Goal: Navigation & Orientation: Find specific page/section

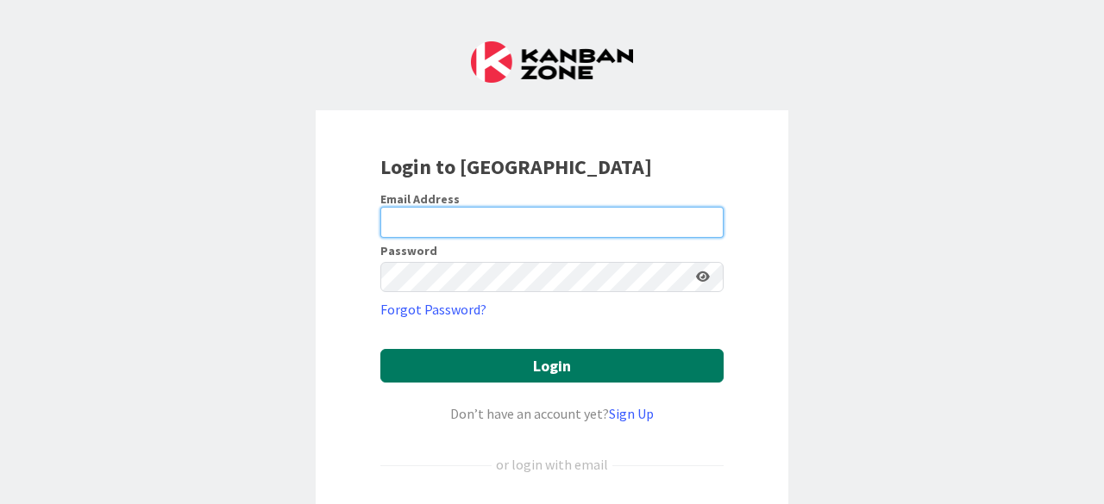
type input "[PERSON_NAME][EMAIL_ADDRESS][PERSON_NAME][DOMAIN_NAME]"
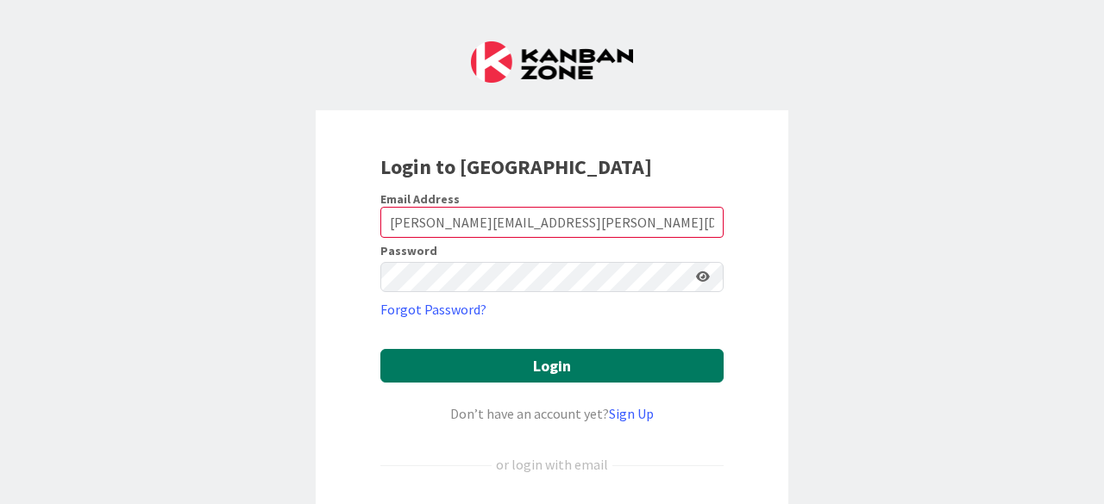
click at [536, 365] on button "Login" at bounding box center [551, 366] width 343 height 34
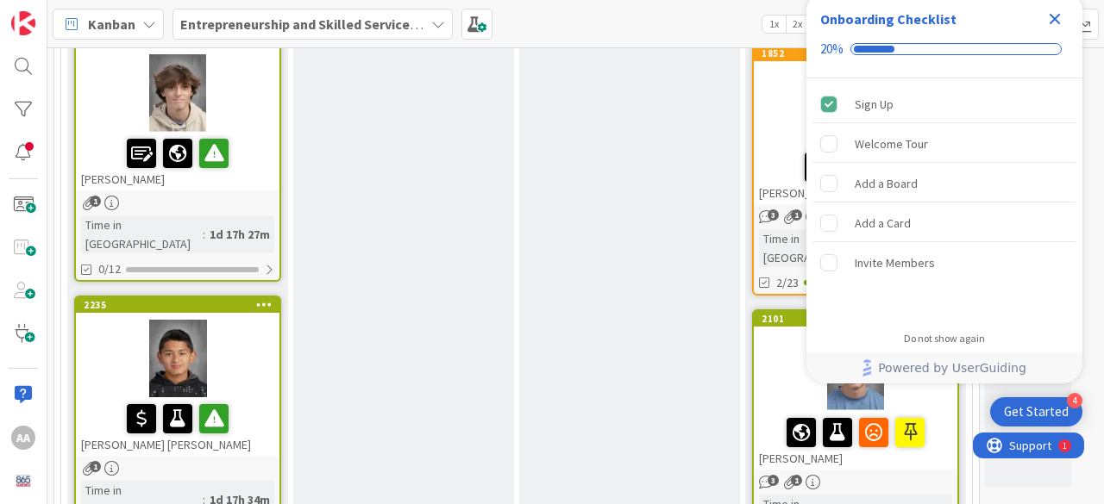
scroll to position [1299, 0]
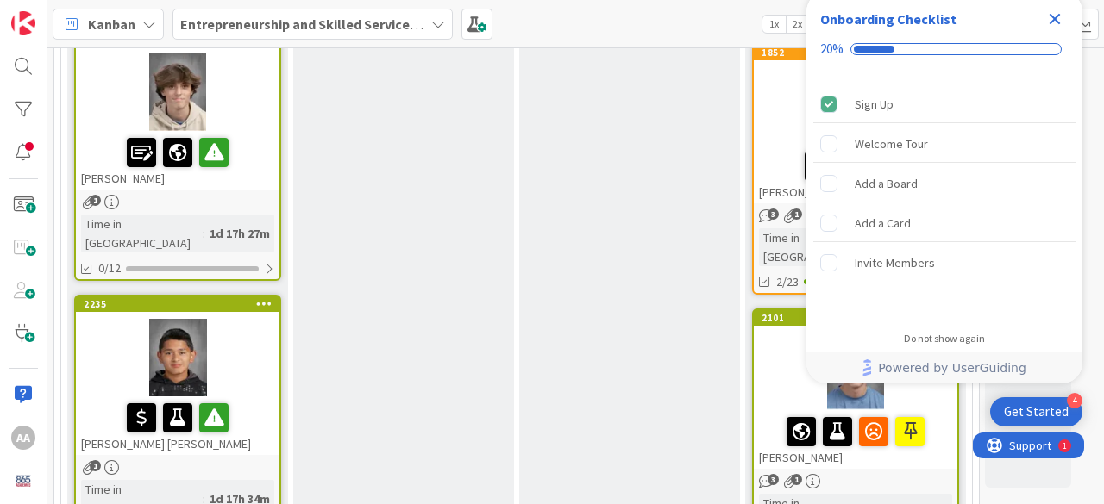
click at [178, 319] on div at bounding box center [177, 358] width 203 height 78
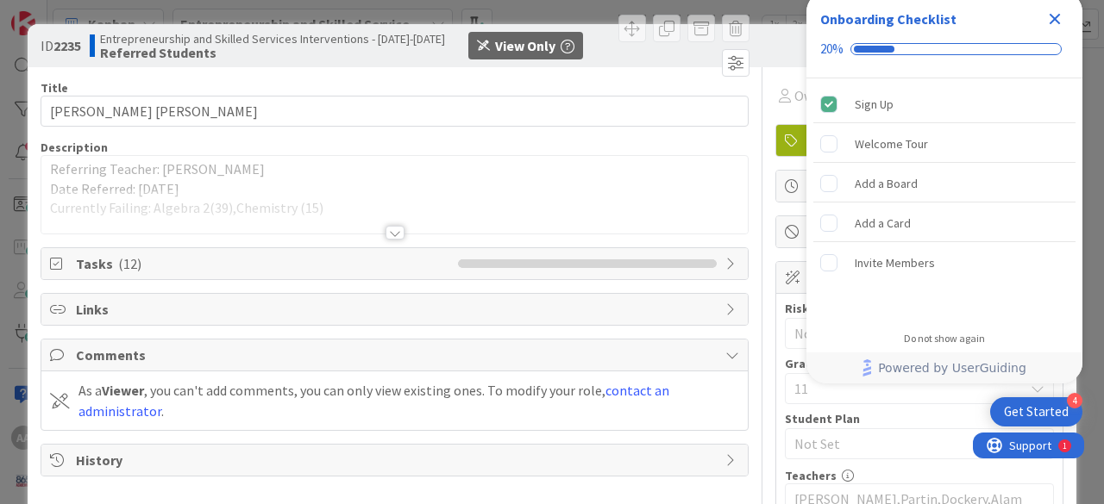
click at [1055, 18] on icon "Close Checklist" at bounding box center [1054, 19] width 11 height 11
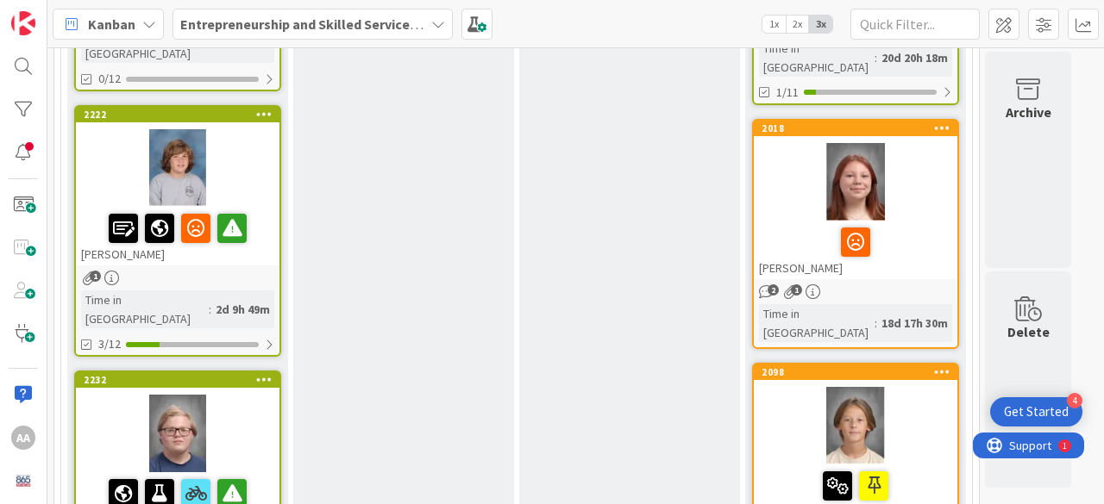
scroll to position [1756, 0]
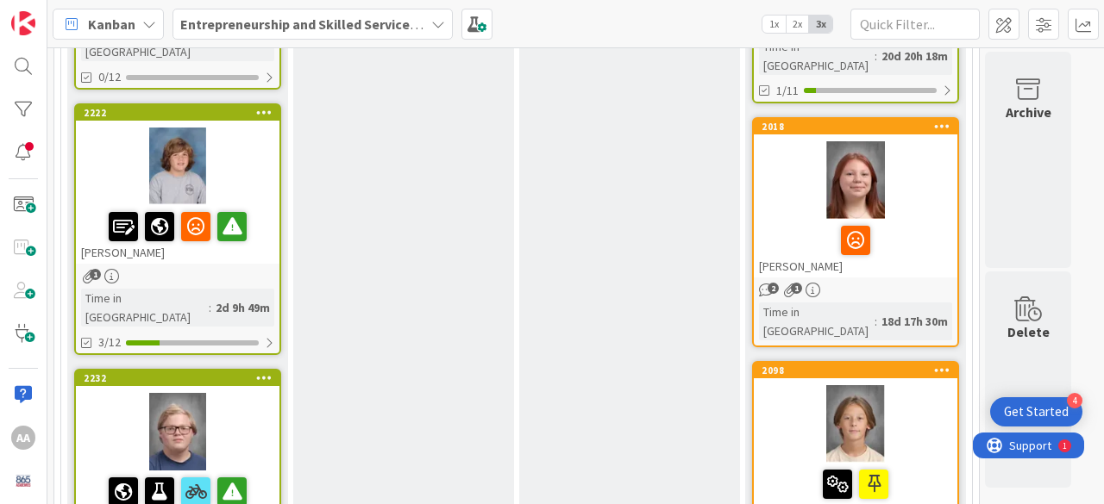
click at [181, 393] on div at bounding box center [177, 432] width 203 height 78
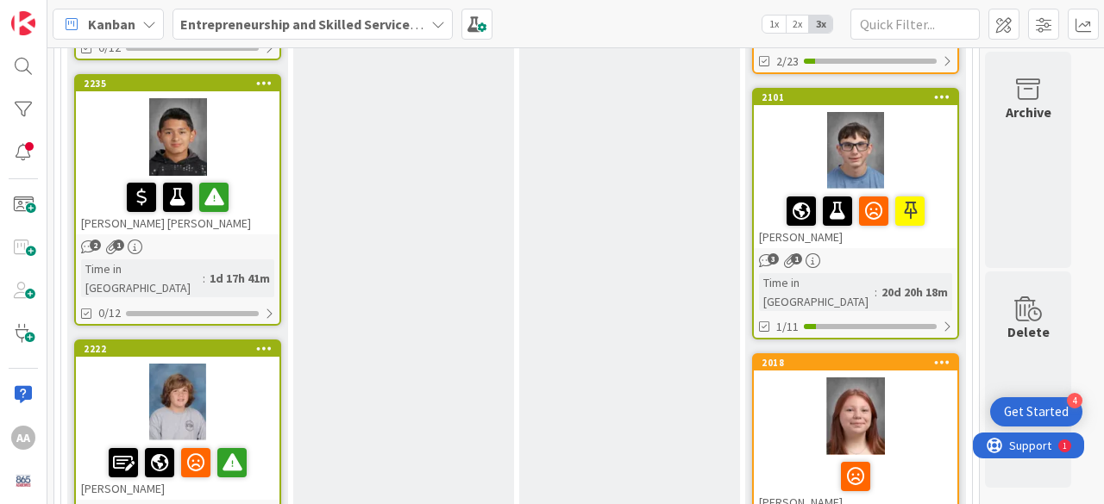
scroll to position [1537, 0]
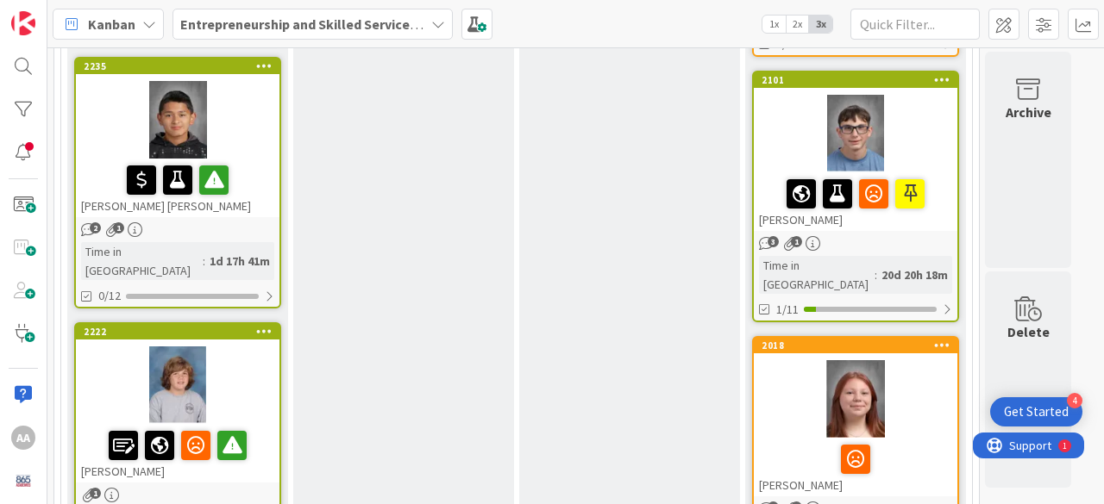
click at [169, 347] on div at bounding box center [177, 386] width 203 height 78
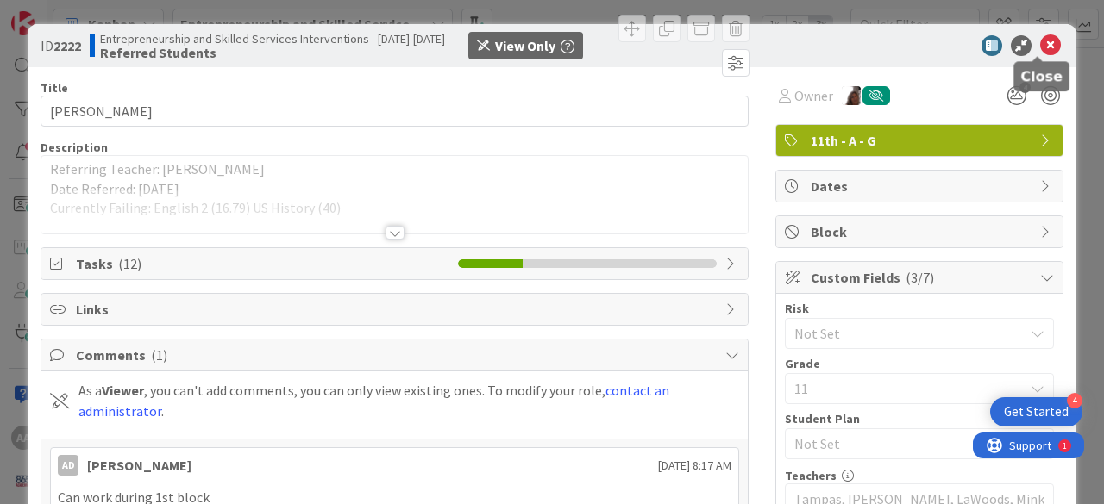
click at [1040, 39] on icon at bounding box center [1050, 45] width 21 height 21
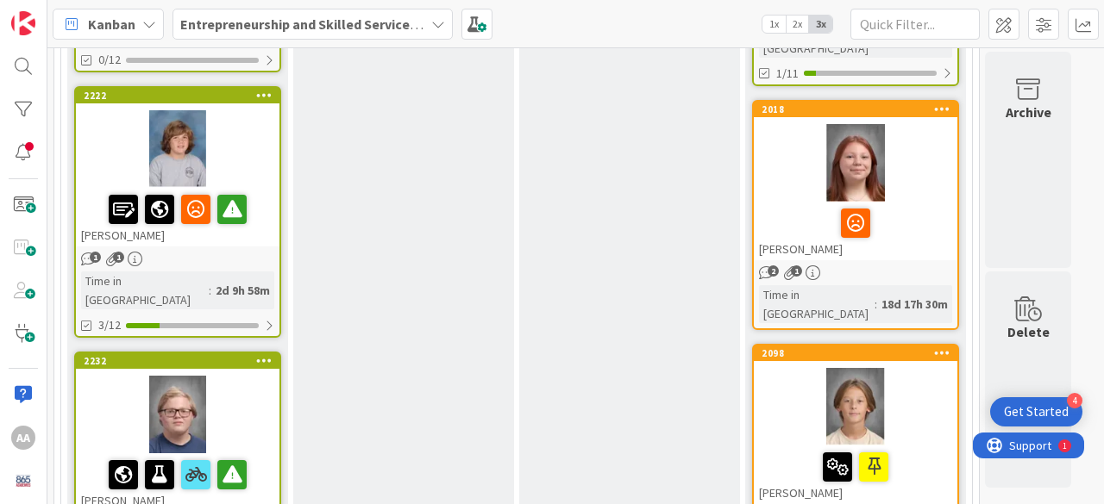
scroll to position [1773, 0]
click at [180, 376] on div at bounding box center [177, 415] width 203 height 78
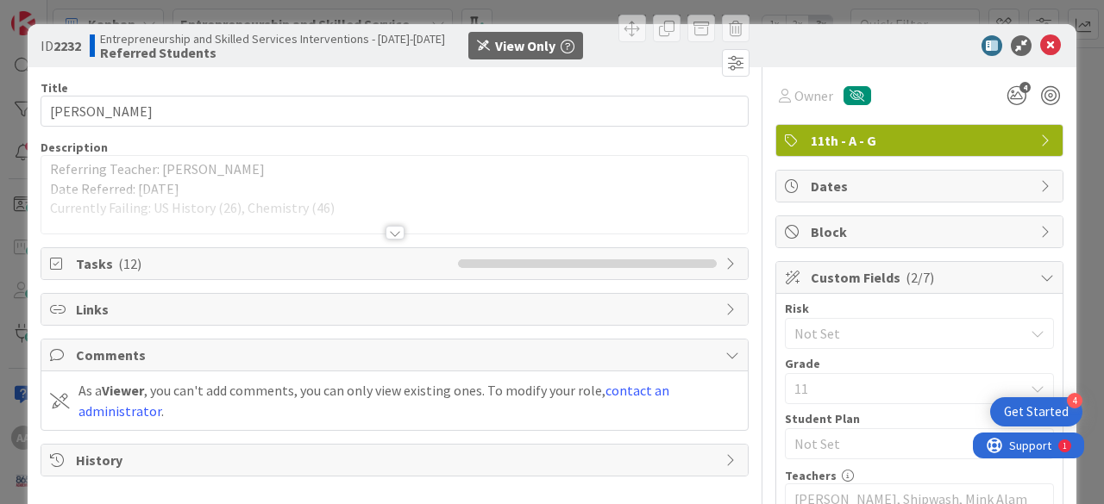
click at [386, 234] on div at bounding box center [394, 233] width 19 height 14
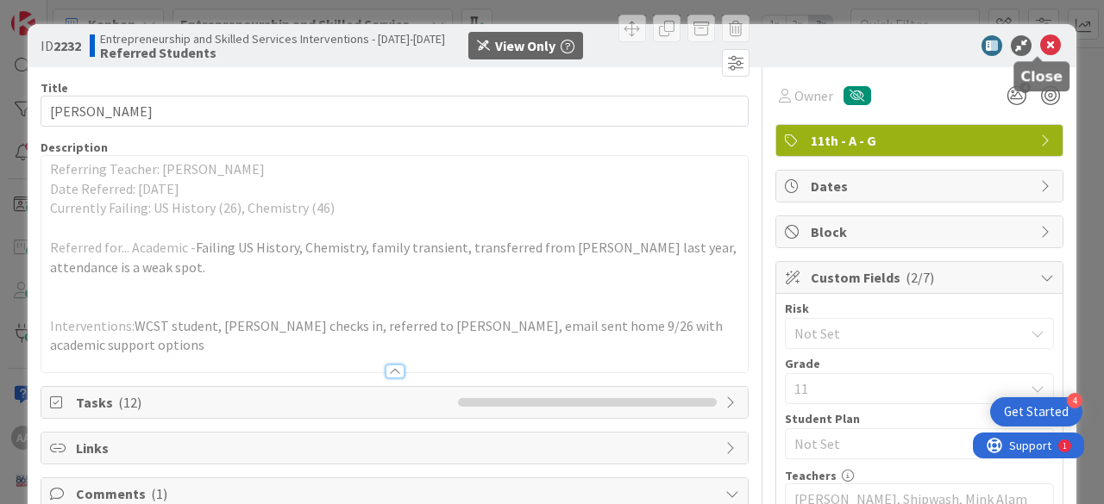
click at [1040, 44] on icon at bounding box center [1050, 45] width 21 height 21
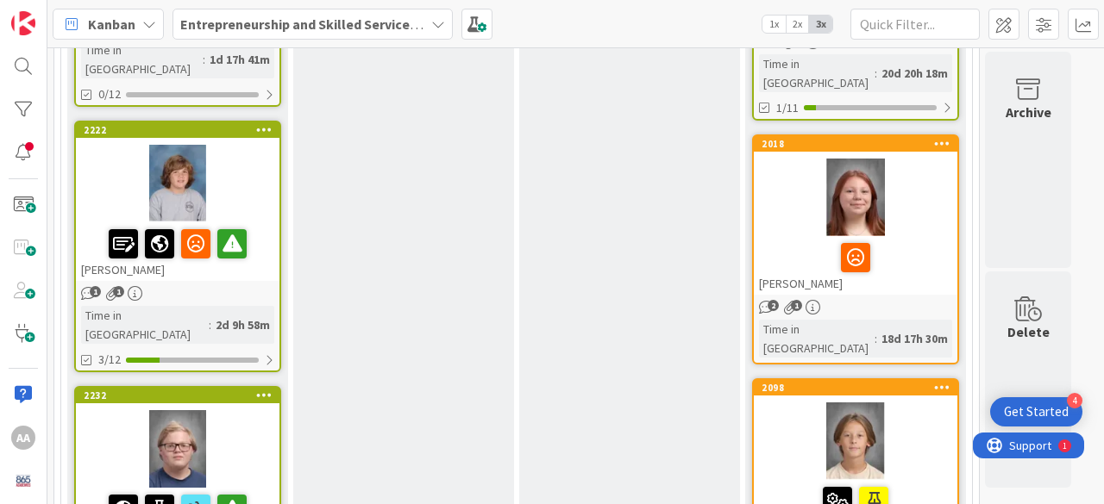
scroll to position [1742, 0]
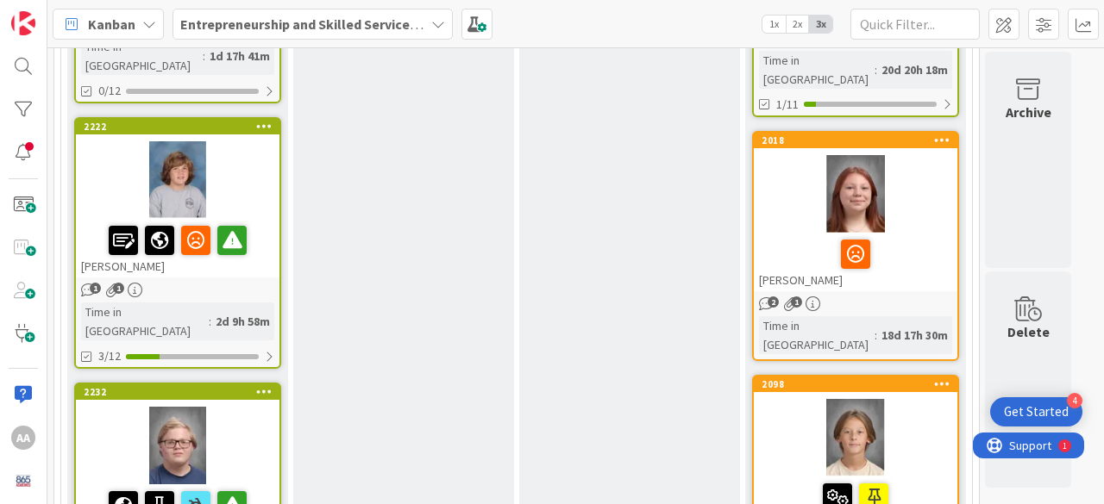
click at [185, 141] on div at bounding box center [177, 180] width 203 height 78
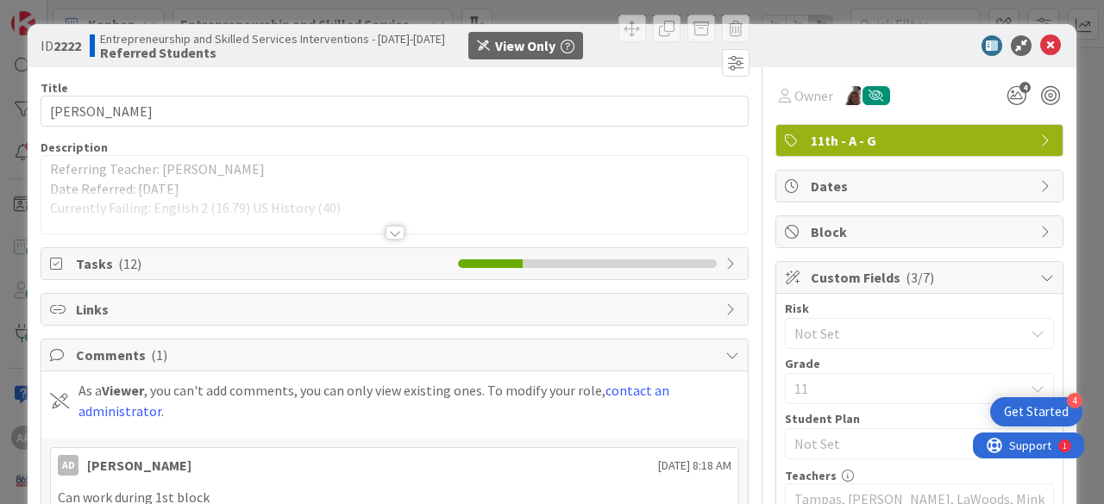
click at [392, 230] on div at bounding box center [394, 233] width 19 height 14
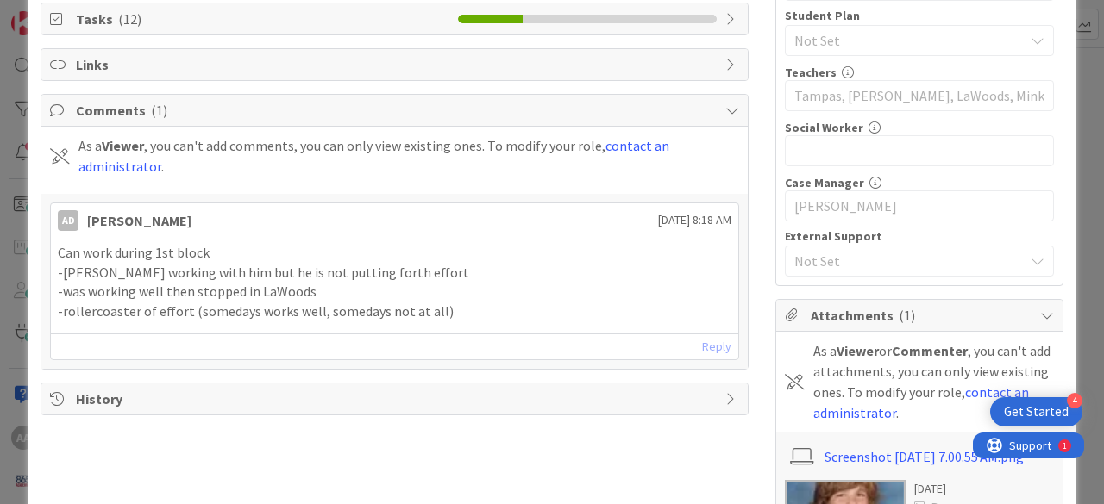
scroll to position [408, 0]
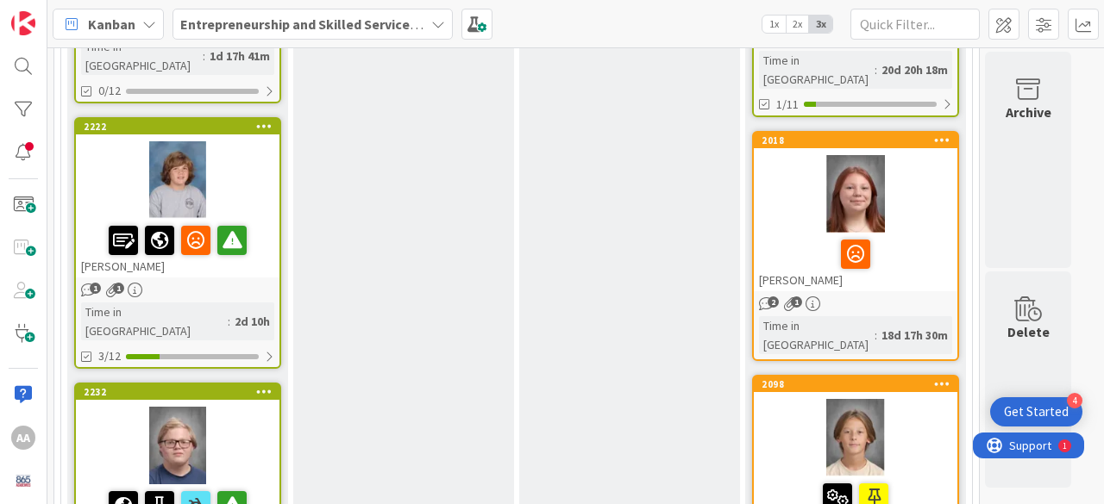
click at [185, 407] on div at bounding box center [177, 446] width 203 height 78
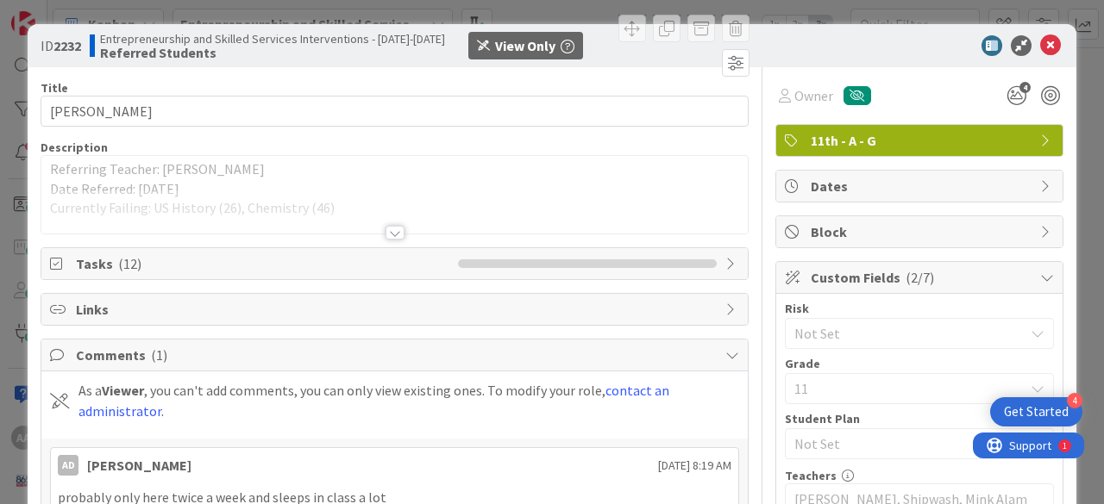
click at [391, 232] on div at bounding box center [394, 233] width 19 height 14
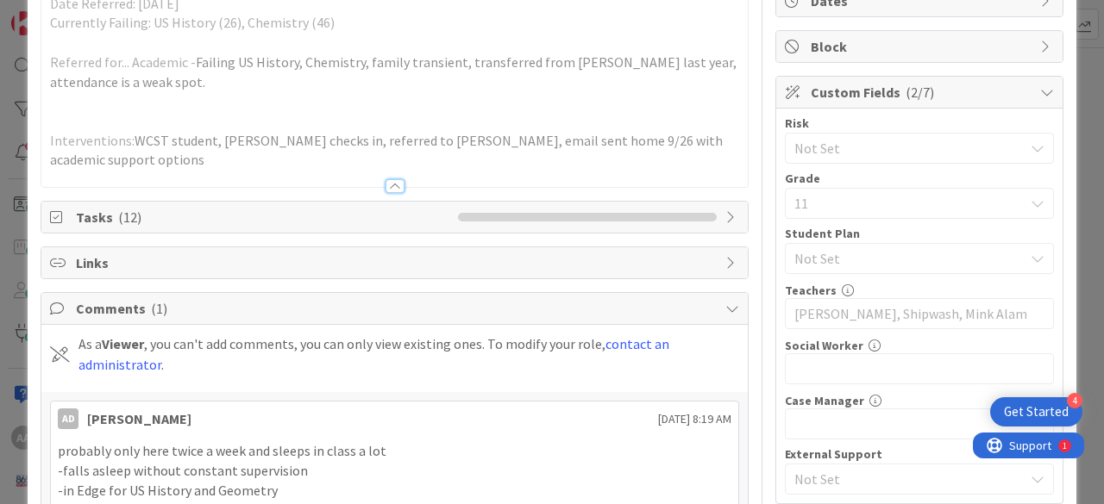
scroll to position [178, 0]
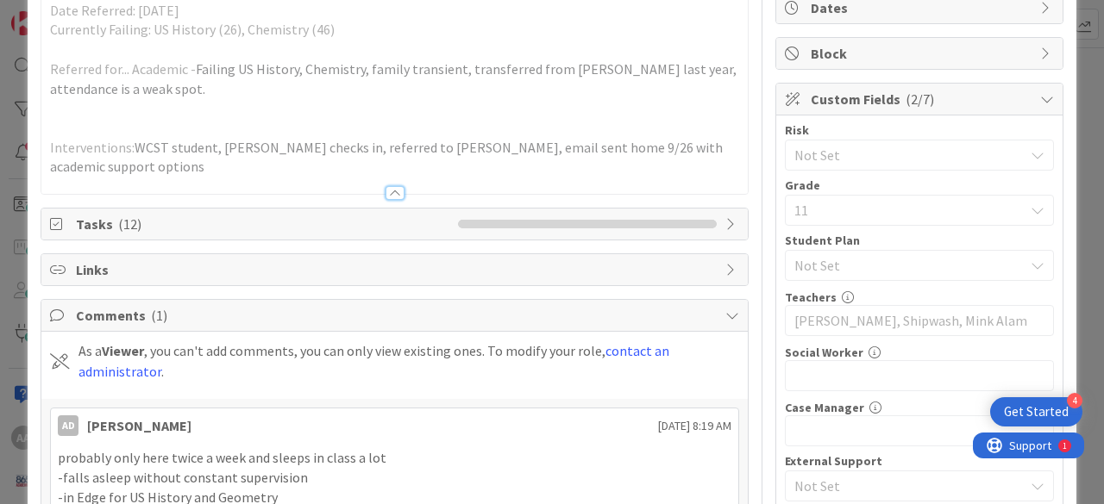
click at [304, 316] on span "Comments ( 1 )" at bounding box center [396, 315] width 641 height 21
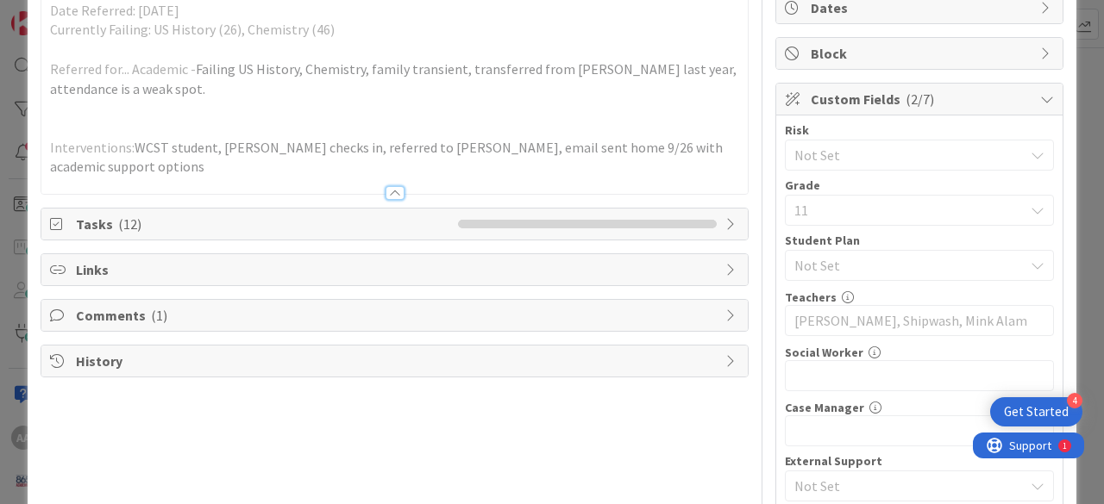
click at [305, 316] on span "Comments ( 1 )" at bounding box center [396, 315] width 641 height 21
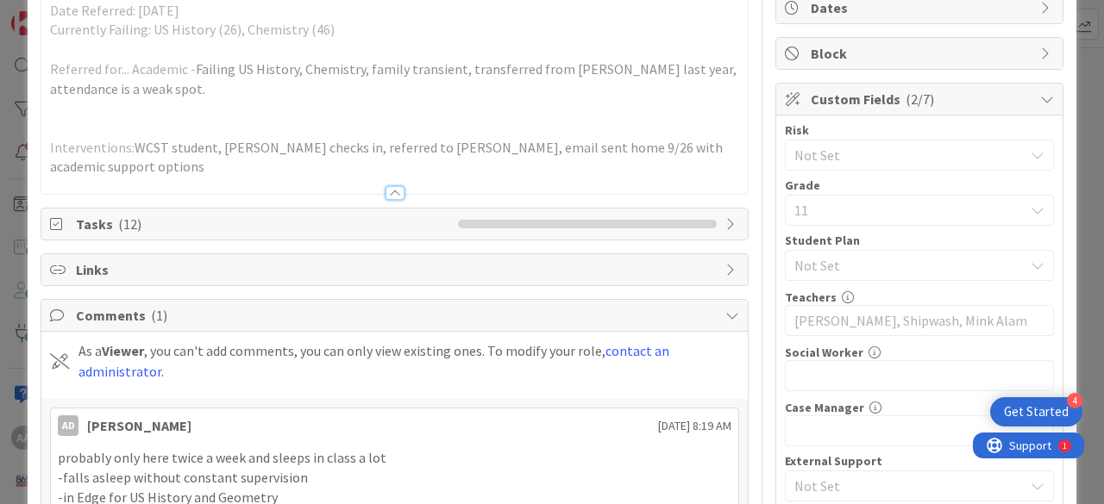
click at [725, 312] on icon at bounding box center [732, 316] width 14 height 14
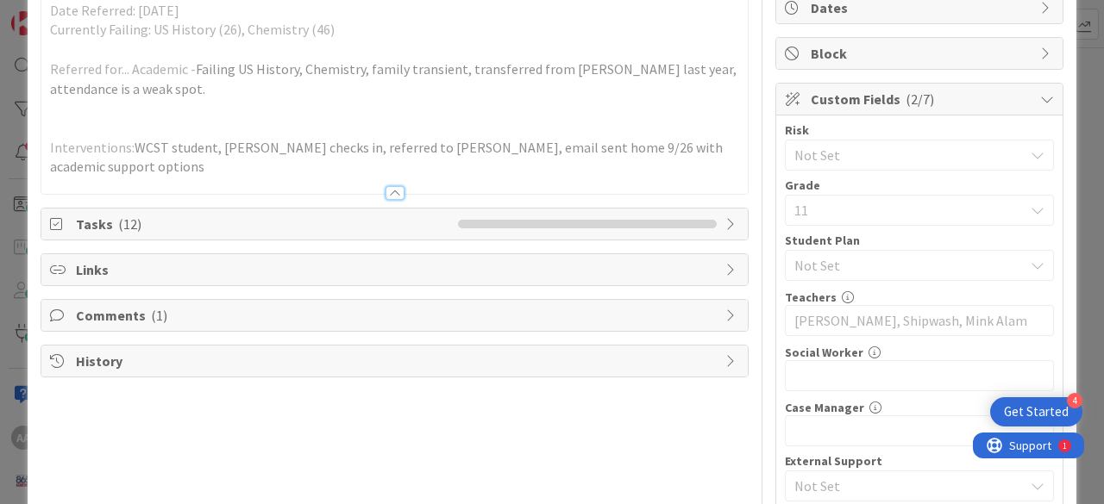
click at [725, 312] on icon at bounding box center [732, 316] width 14 height 14
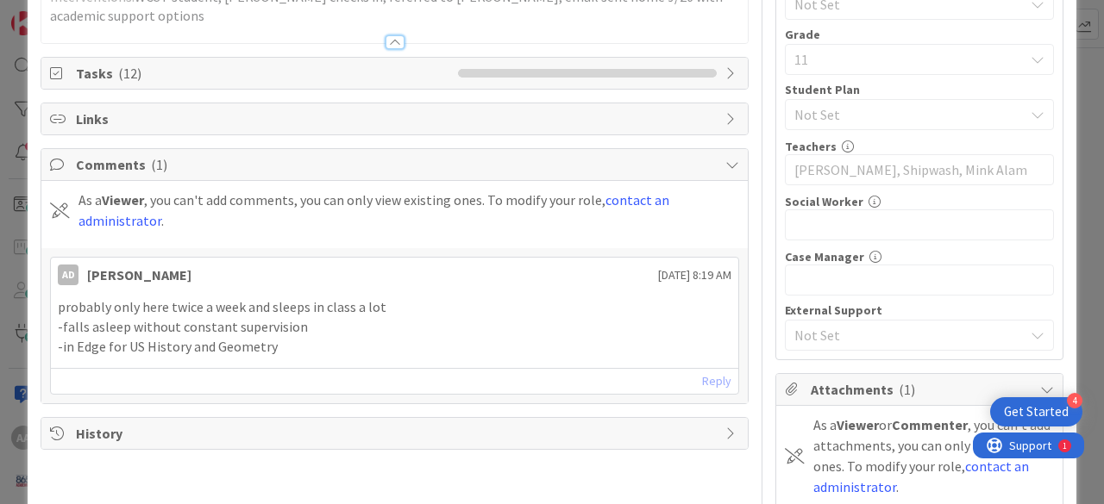
scroll to position [330, 0]
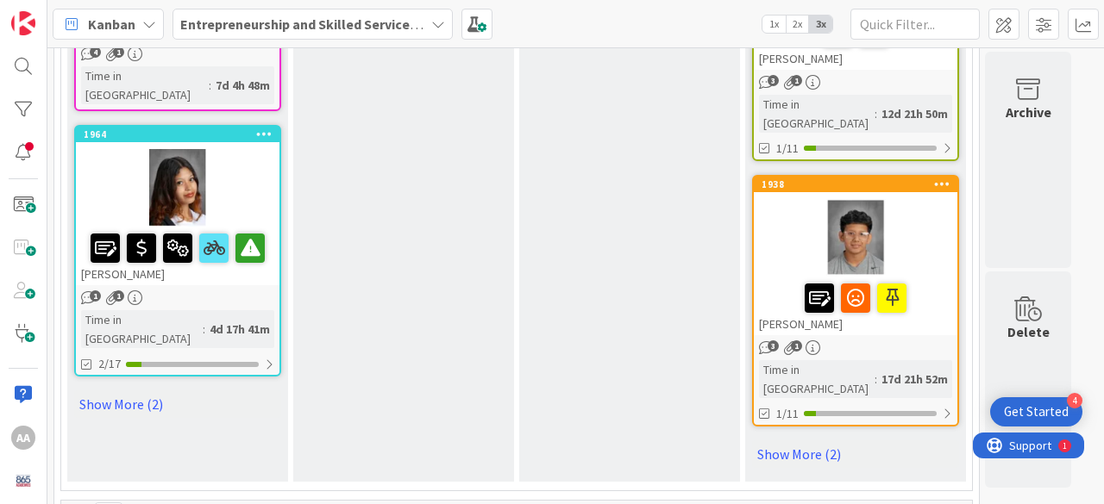
scroll to position [2502, 0]
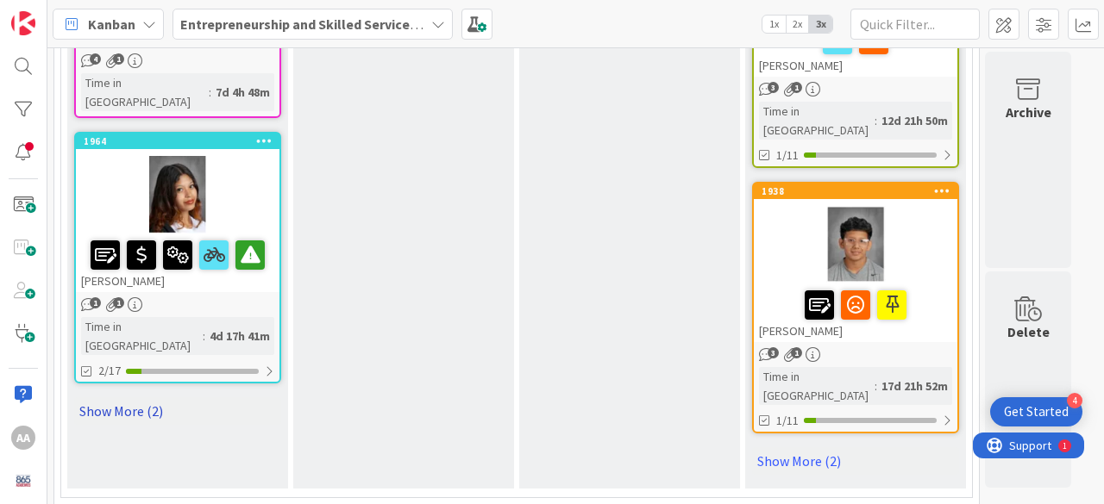
click at [150, 397] on link "Show More (2)" at bounding box center [177, 411] width 207 height 28
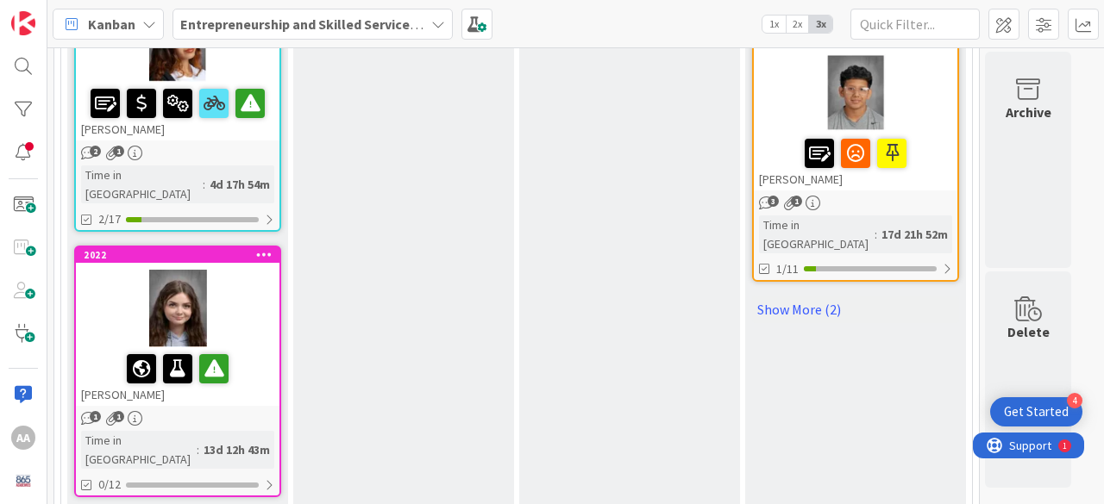
scroll to position [2623, 0]
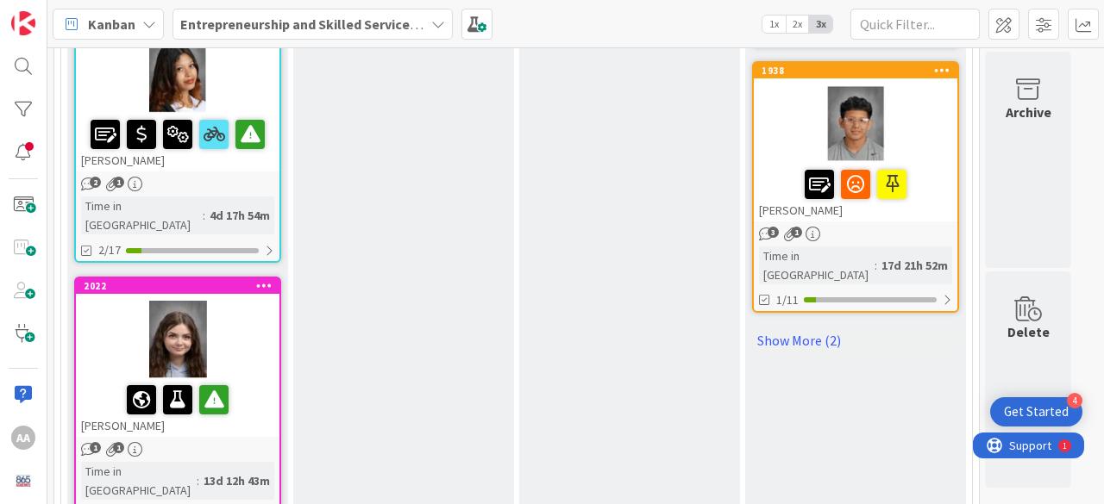
click at [188, 301] on div at bounding box center [177, 340] width 203 height 78
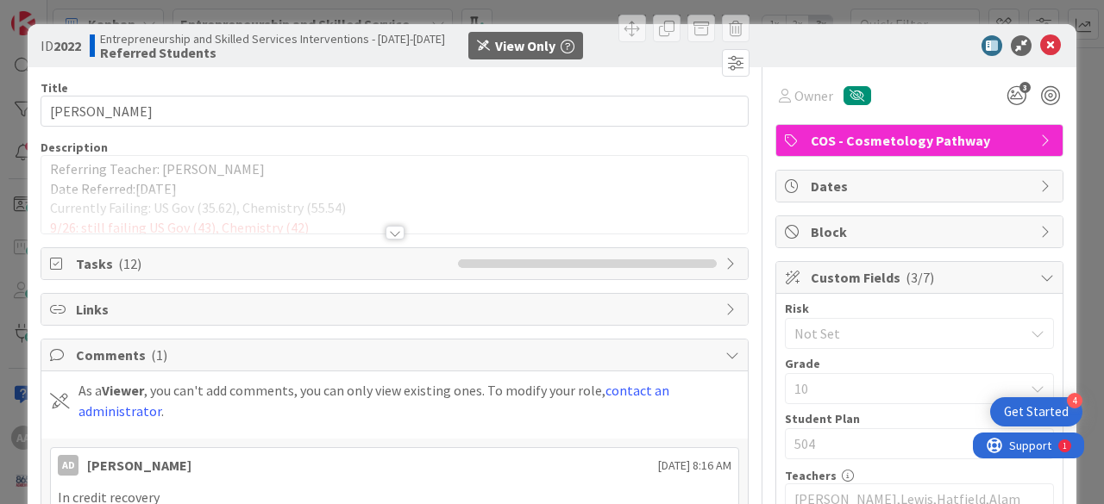
click at [385, 232] on div at bounding box center [394, 233] width 19 height 14
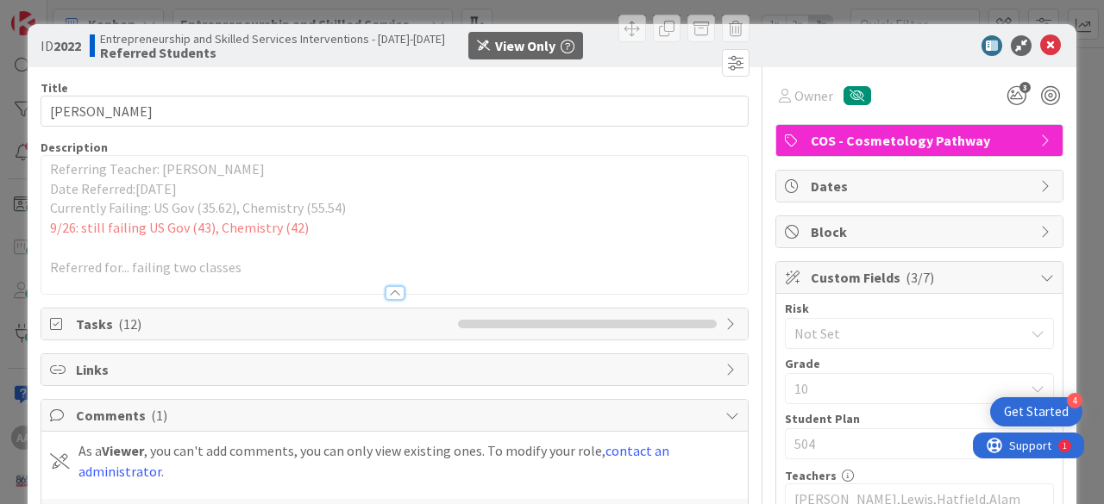
scroll to position [12, 0]
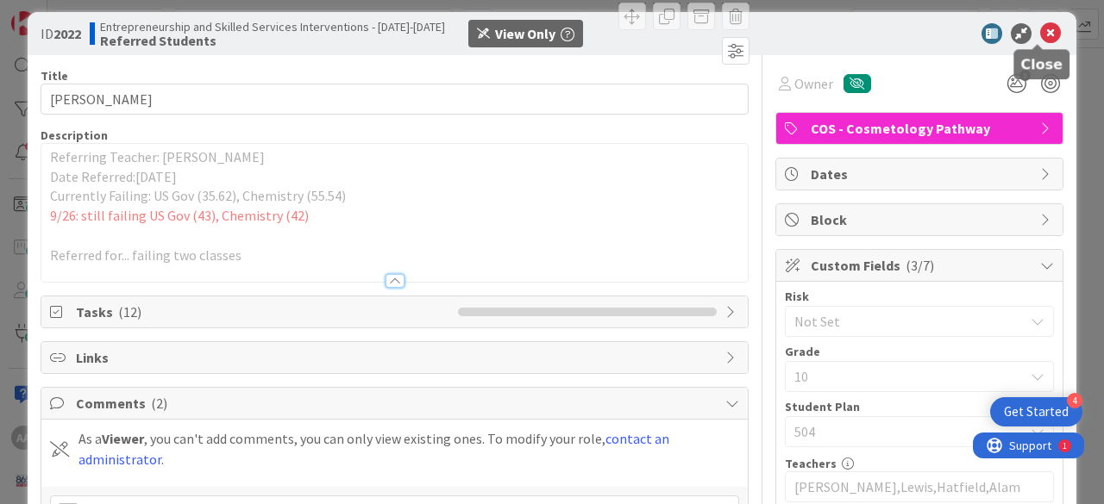
click at [1040, 34] on icon at bounding box center [1050, 33] width 21 height 21
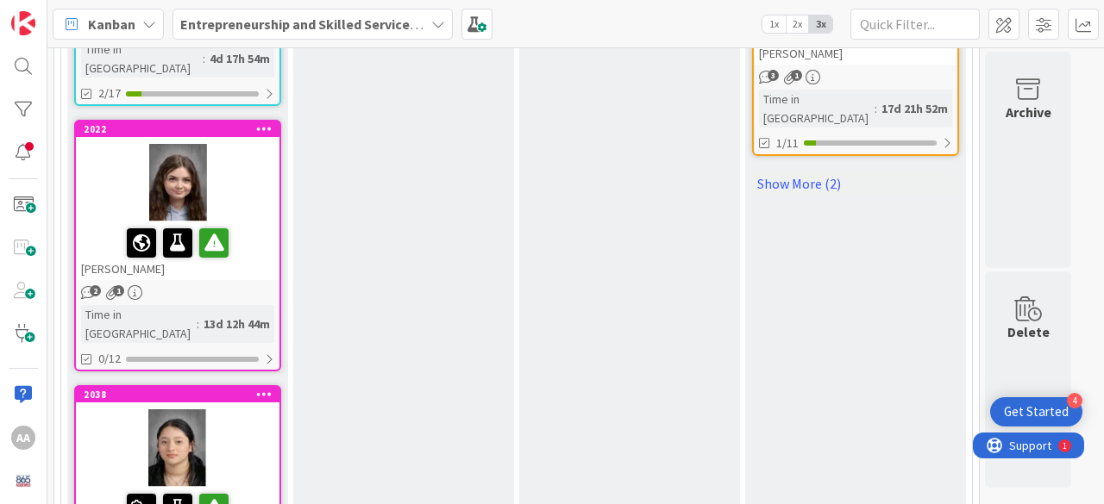
scroll to position [2780, 0]
click at [166, 410] on div at bounding box center [177, 449] width 203 height 78
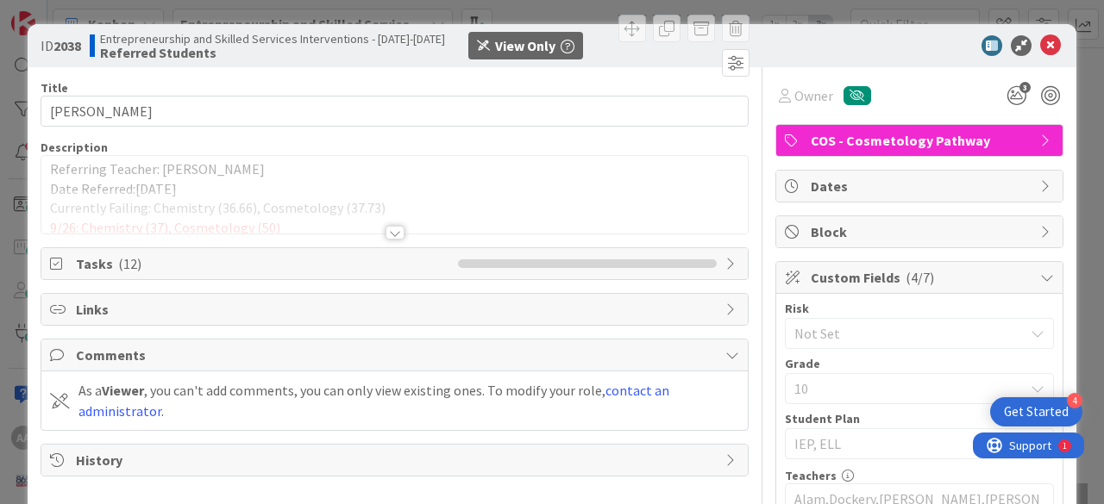
click at [390, 234] on div at bounding box center [394, 233] width 19 height 14
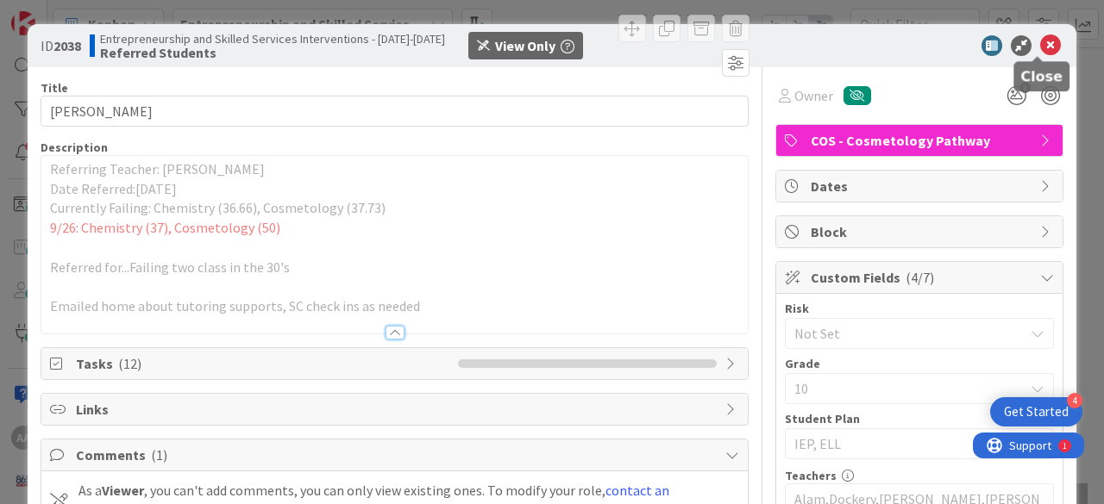
click at [1040, 46] on icon at bounding box center [1050, 45] width 21 height 21
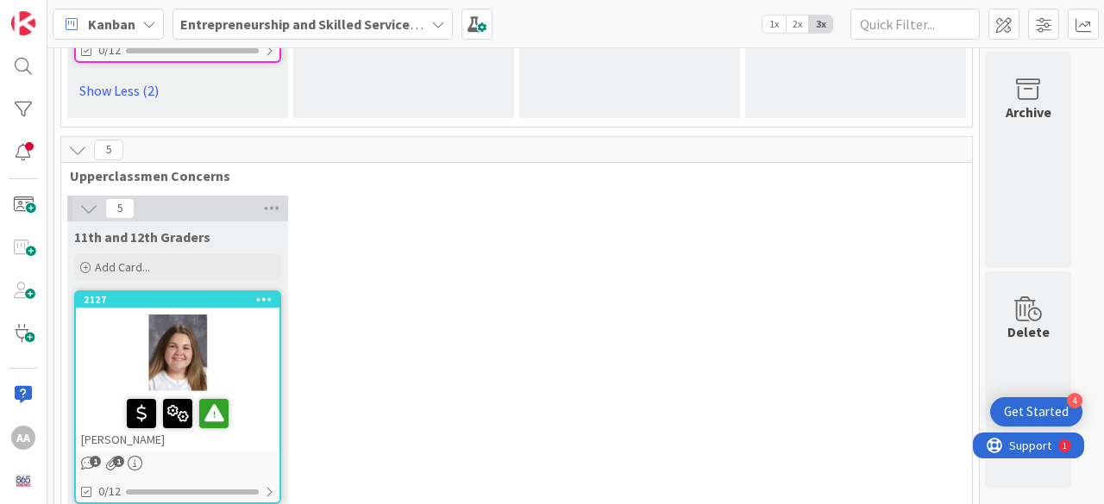
scroll to position [3356, 0]
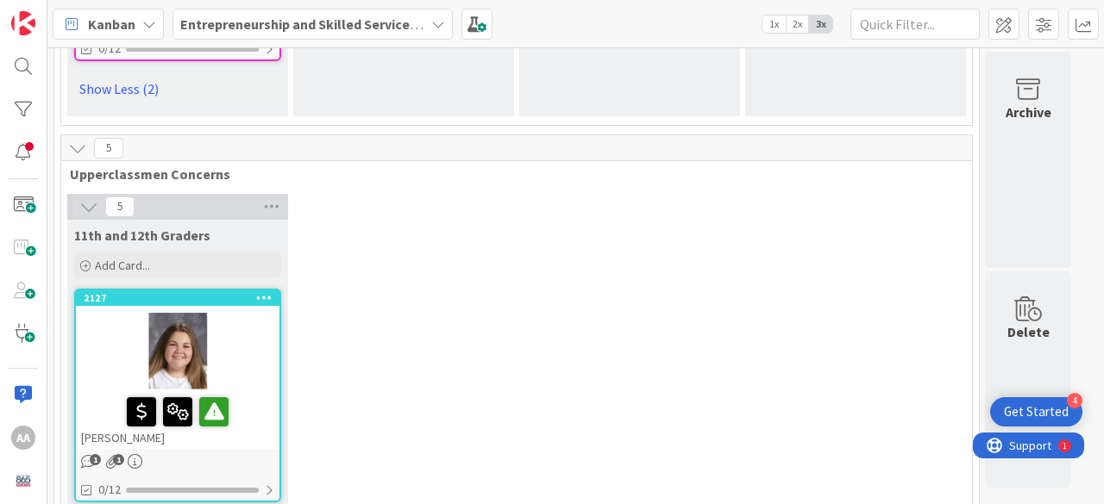
click at [166, 313] on div at bounding box center [177, 352] width 203 height 78
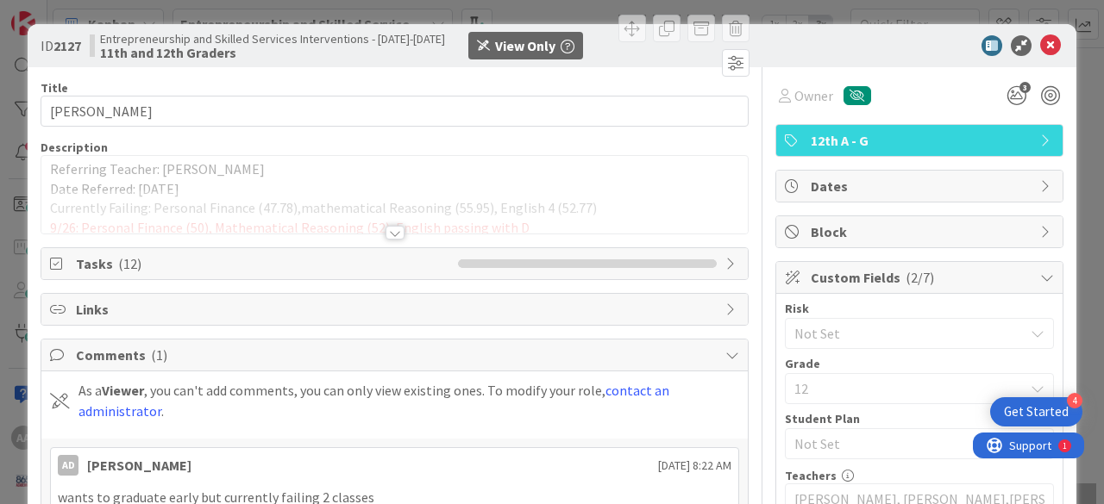
click at [390, 235] on div at bounding box center [394, 233] width 19 height 14
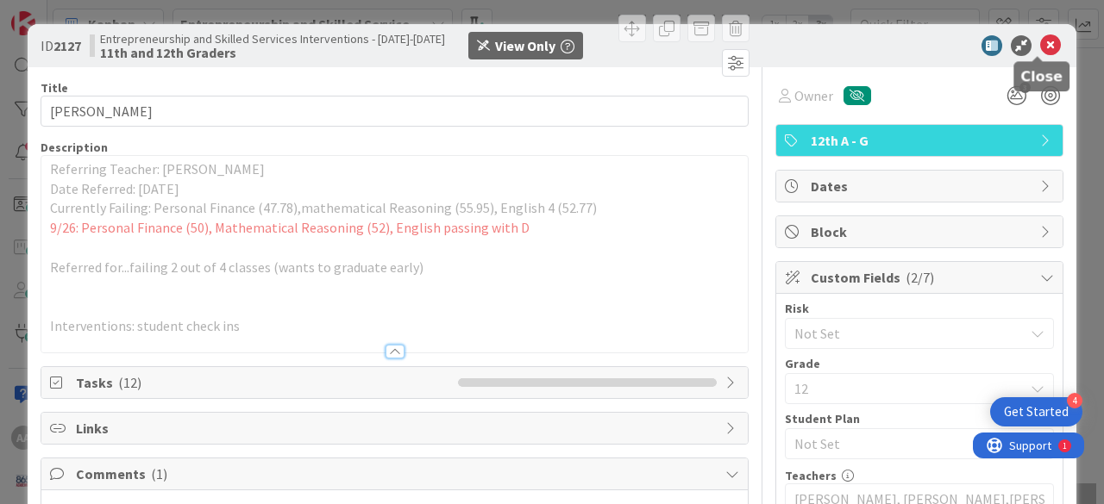
click at [1040, 40] on icon at bounding box center [1050, 45] width 21 height 21
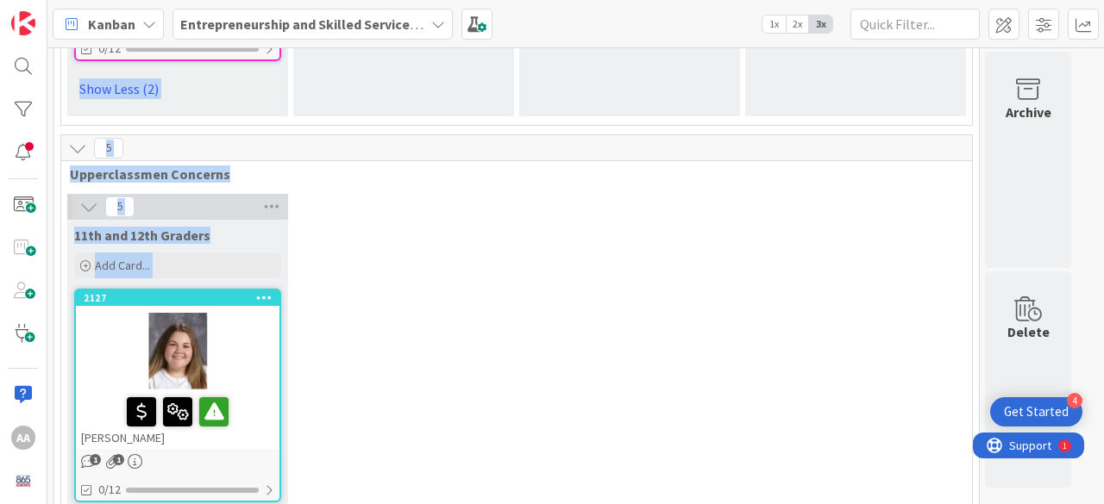
drag, startPoint x: 1036, startPoint y: 40, endPoint x: 387, endPoint y: 268, distance: 688.3
click at [387, 268] on div "Kanban Entrepreneurship and Skilled Services Interventions - [DATE]-[DATE] 1x 2…" at bounding box center [575, 252] width 1056 height 504
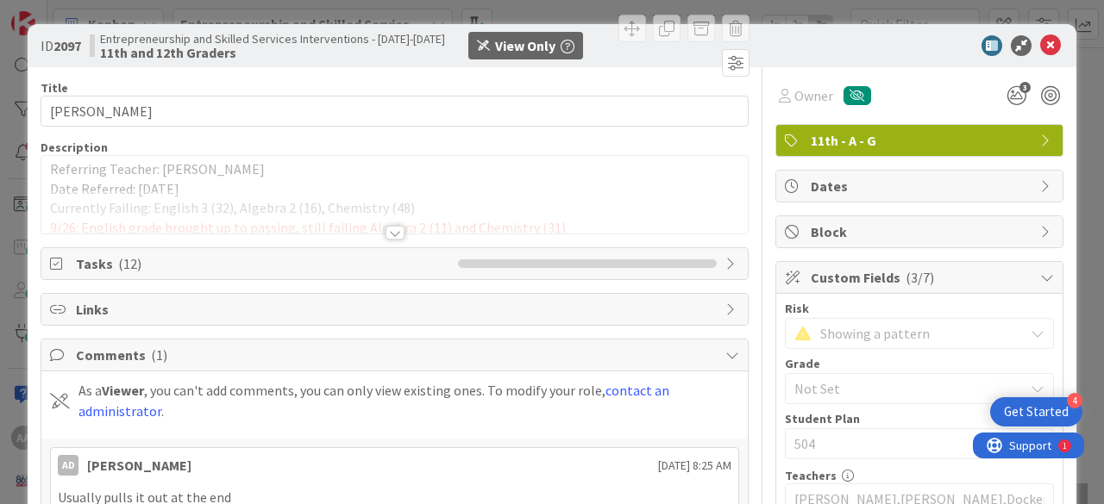
click at [391, 228] on div at bounding box center [394, 233] width 19 height 14
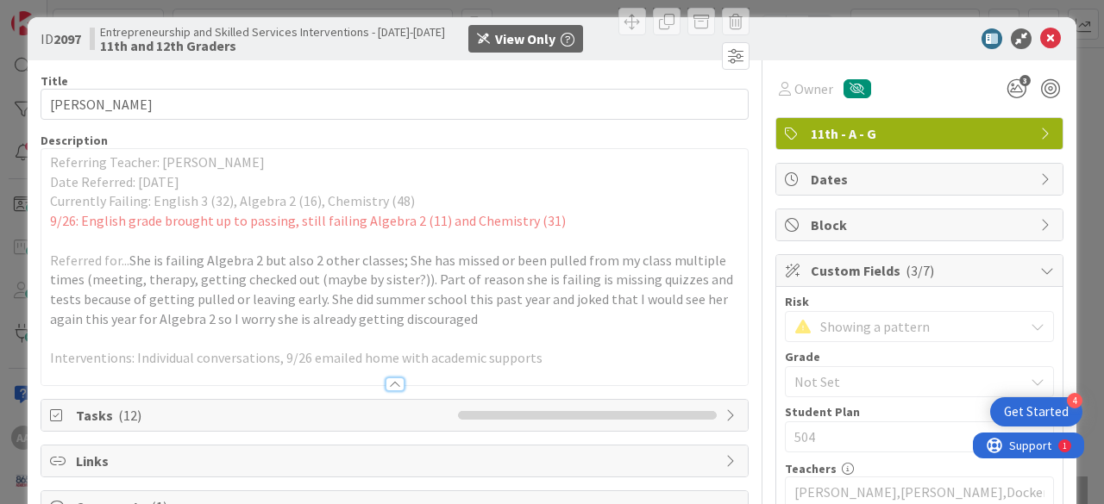
scroll to position [7, 0]
click at [1040, 41] on icon at bounding box center [1050, 38] width 21 height 21
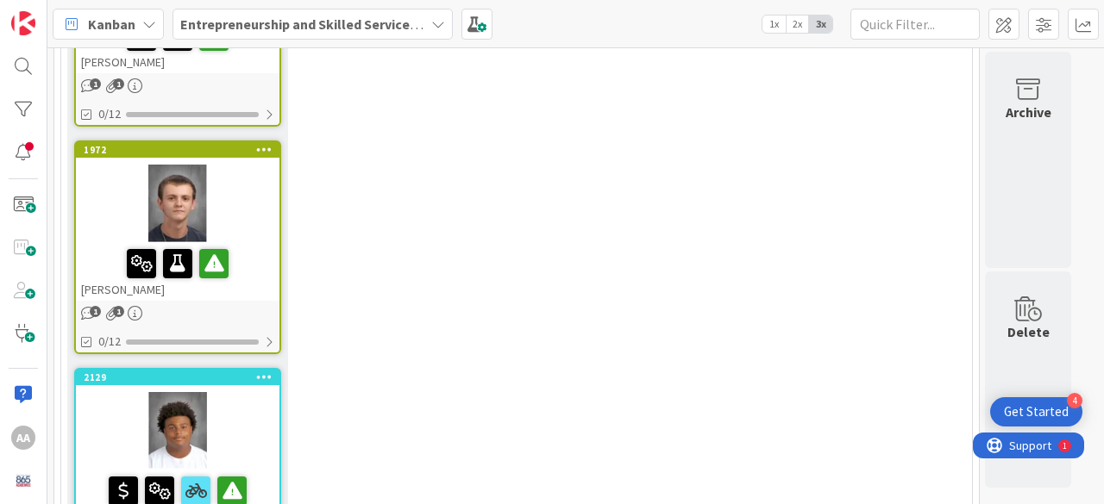
scroll to position [4076, 0]
